Goal: Information Seeking & Learning: Learn about a topic

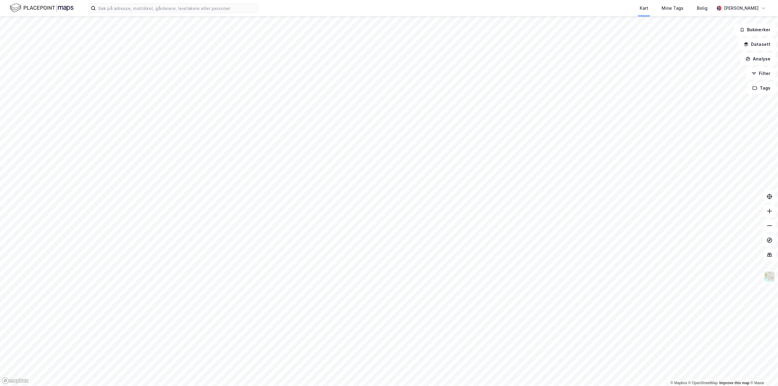
click at [777, 37] on html "Kart Mine Tags Bolig [PERSON_NAME] © Mapbox © OpenStreetMap Improve this map © …" at bounding box center [389, 193] width 778 height 386
click at [777, 63] on html "Kart Mine Tags Bolig [PERSON_NAME] © Mapbox © OpenStreetMap Improve this map © …" at bounding box center [389, 193] width 778 height 386
click at [777, 81] on html "Kart Mine Tags Bolig [PERSON_NAME] © Mapbox © OpenStreetMap Improve this map © …" at bounding box center [389, 193] width 778 height 386
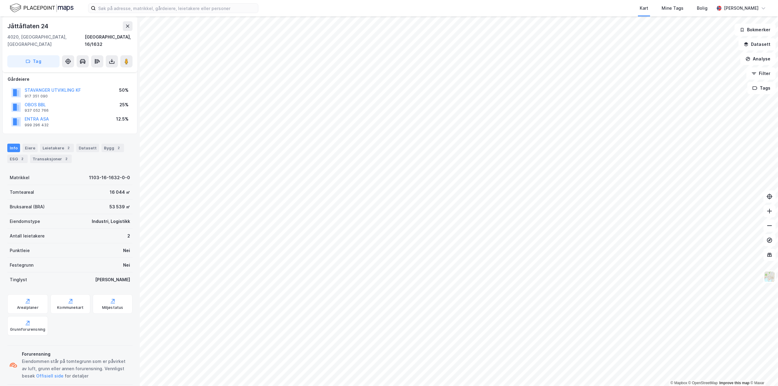
scroll to position [35, 0]
click at [43, 153] on div "Transaksjoner 2" at bounding box center [51, 157] width 42 height 9
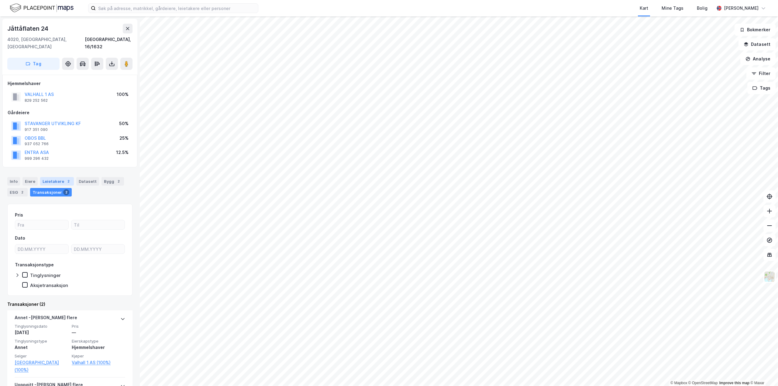
click at [58, 177] on div "Leietakere 2" at bounding box center [57, 181] width 34 height 9
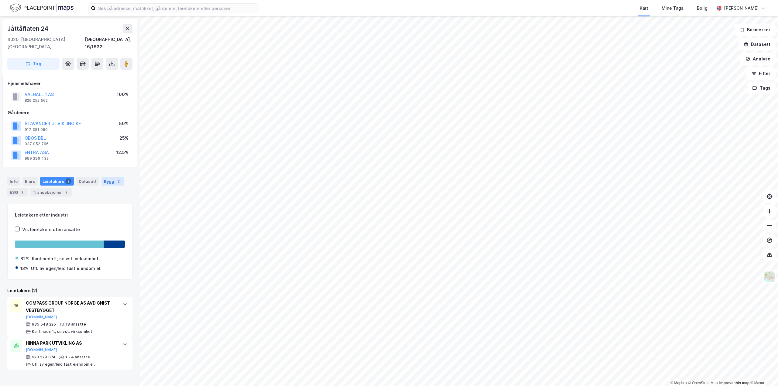
click at [110, 177] on div "Bygg 2" at bounding box center [112, 181] width 22 height 9
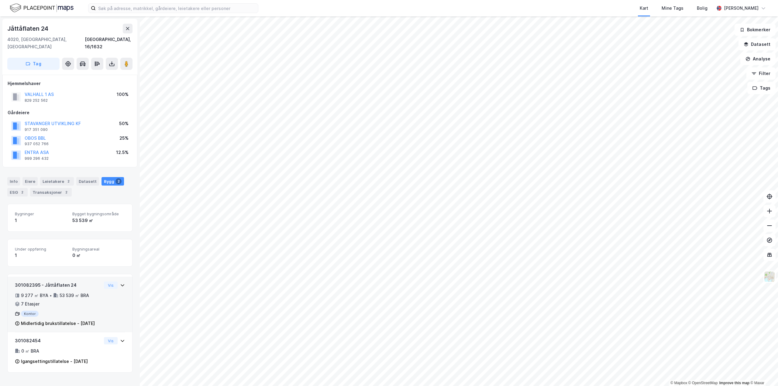
scroll to position [1, 0]
click at [11, 177] on div "Info" at bounding box center [13, 181] width 13 height 9
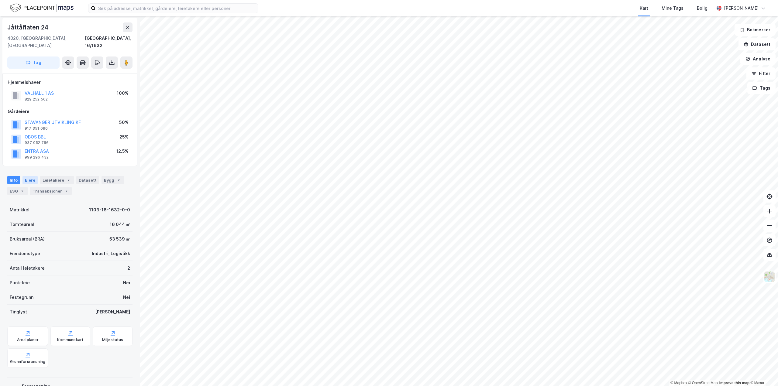
click at [29, 176] on div "Eiere" at bounding box center [29, 180] width 15 height 9
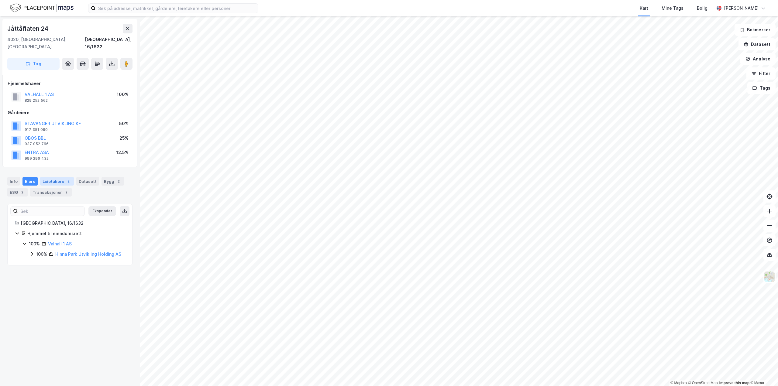
click at [46, 177] on div "Leietakere 2" at bounding box center [57, 181] width 34 height 9
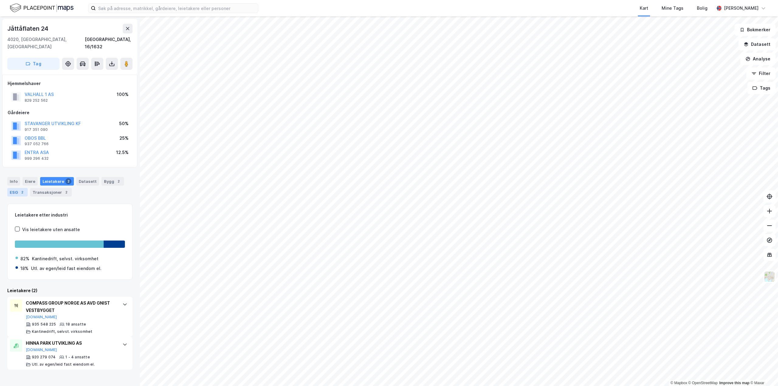
click at [16, 188] on div "ESG 2" at bounding box center [17, 192] width 20 height 9
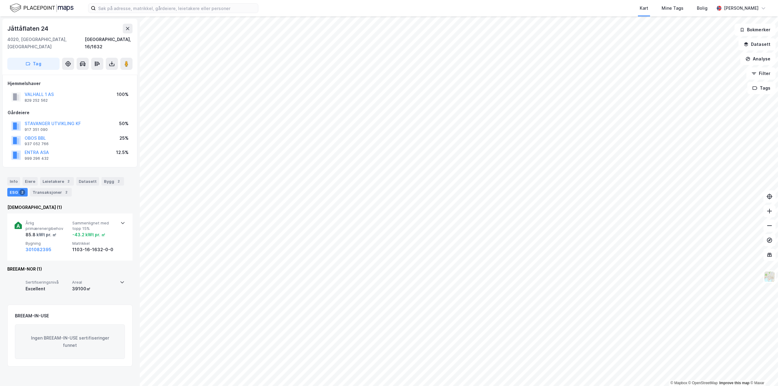
click at [120, 280] on icon at bounding box center [122, 282] width 5 height 5
click at [111, 63] on icon at bounding box center [112, 64] width 2 height 2
click at [70, 31] on div "Jåttåflaten 24" at bounding box center [69, 29] width 125 height 10
